Goal: Task Accomplishment & Management: Use online tool/utility

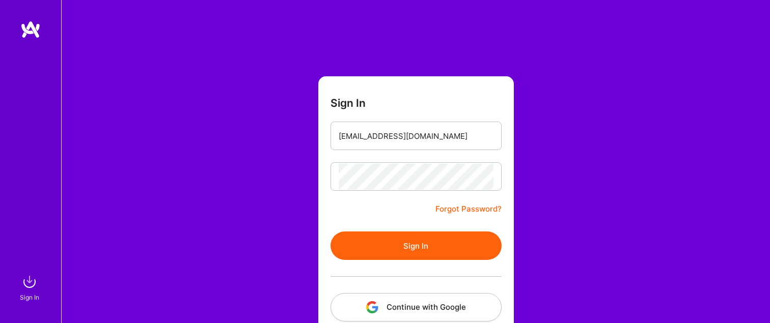
click at [331, 232] on button "Sign In" at bounding box center [416, 246] width 171 height 29
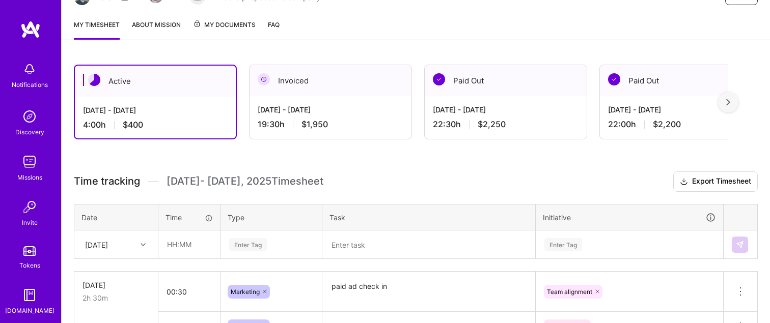
scroll to position [146, 0]
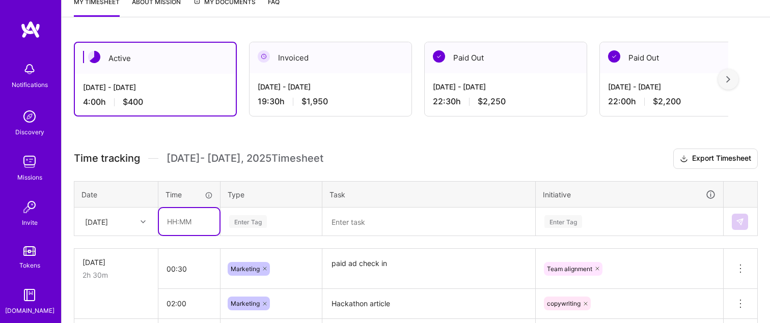
click at [170, 217] on input "text" at bounding box center [189, 221] width 61 height 27
type input "03:00"
click at [243, 219] on div "Enter Tag" at bounding box center [271, 222] width 100 height 26
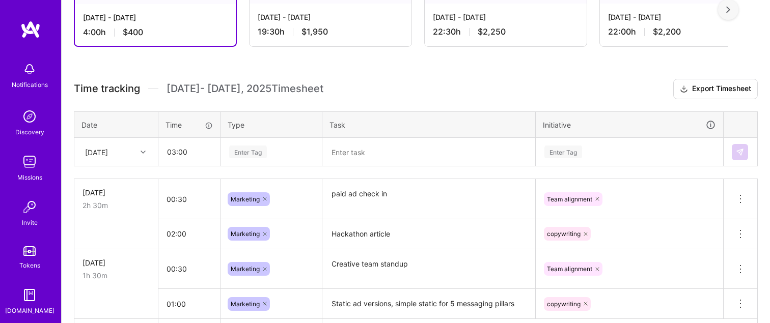
scroll to position [218, 0]
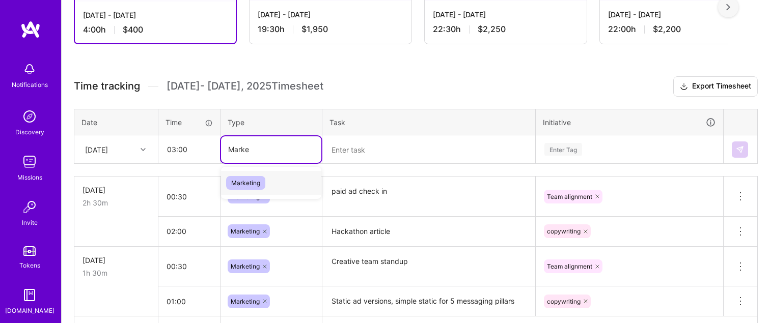
type input "Market"
click at [249, 182] on span "Marketing" at bounding box center [245, 183] width 39 height 14
click at [343, 150] on textarea at bounding box center [428, 149] width 211 height 26
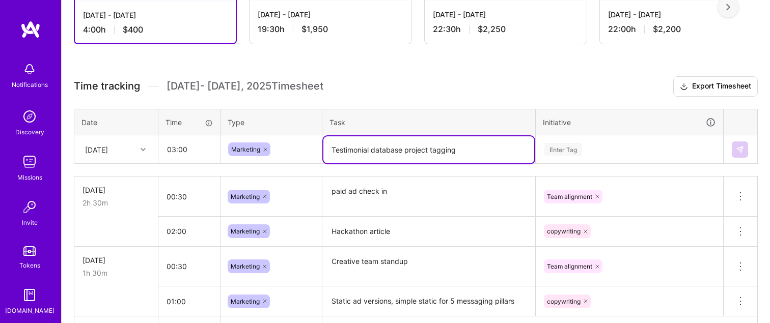
type textarea "Testimonial database project tagging"
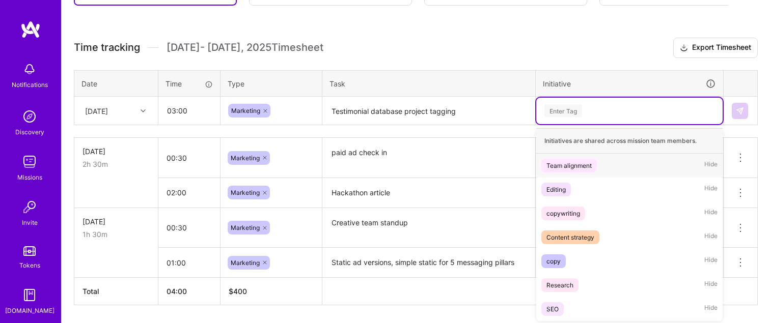
scroll to position [258, 0]
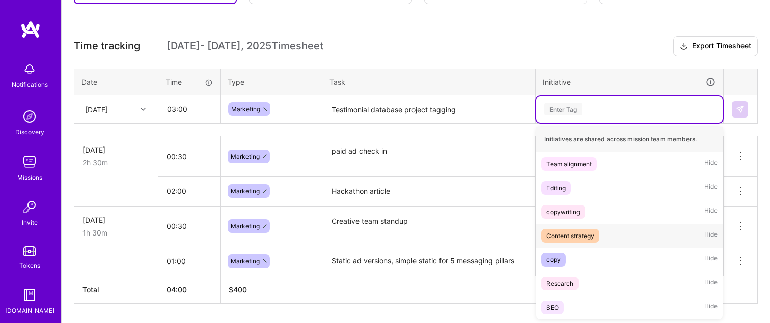
click at [562, 231] on div "Content strategy" at bounding box center [570, 236] width 48 height 11
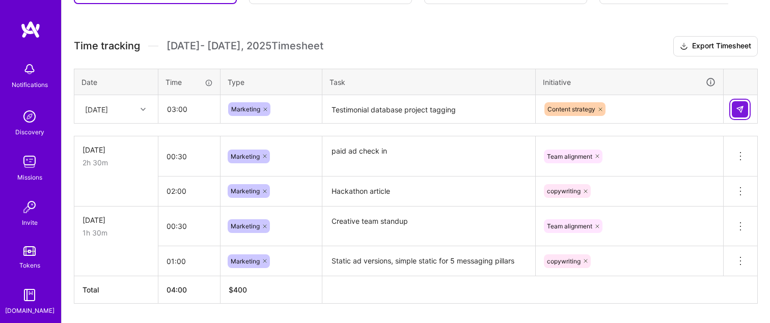
click at [736, 107] on img at bounding box center [740, 109] width 8 height 8
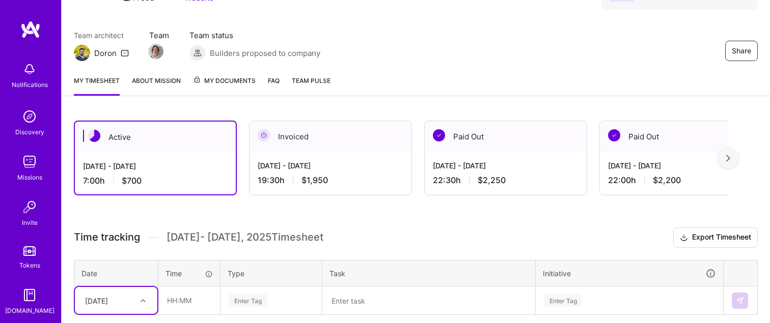
scroll to position [0, 0]
